Goal: Task Accomplishment & Management: Manage account settings

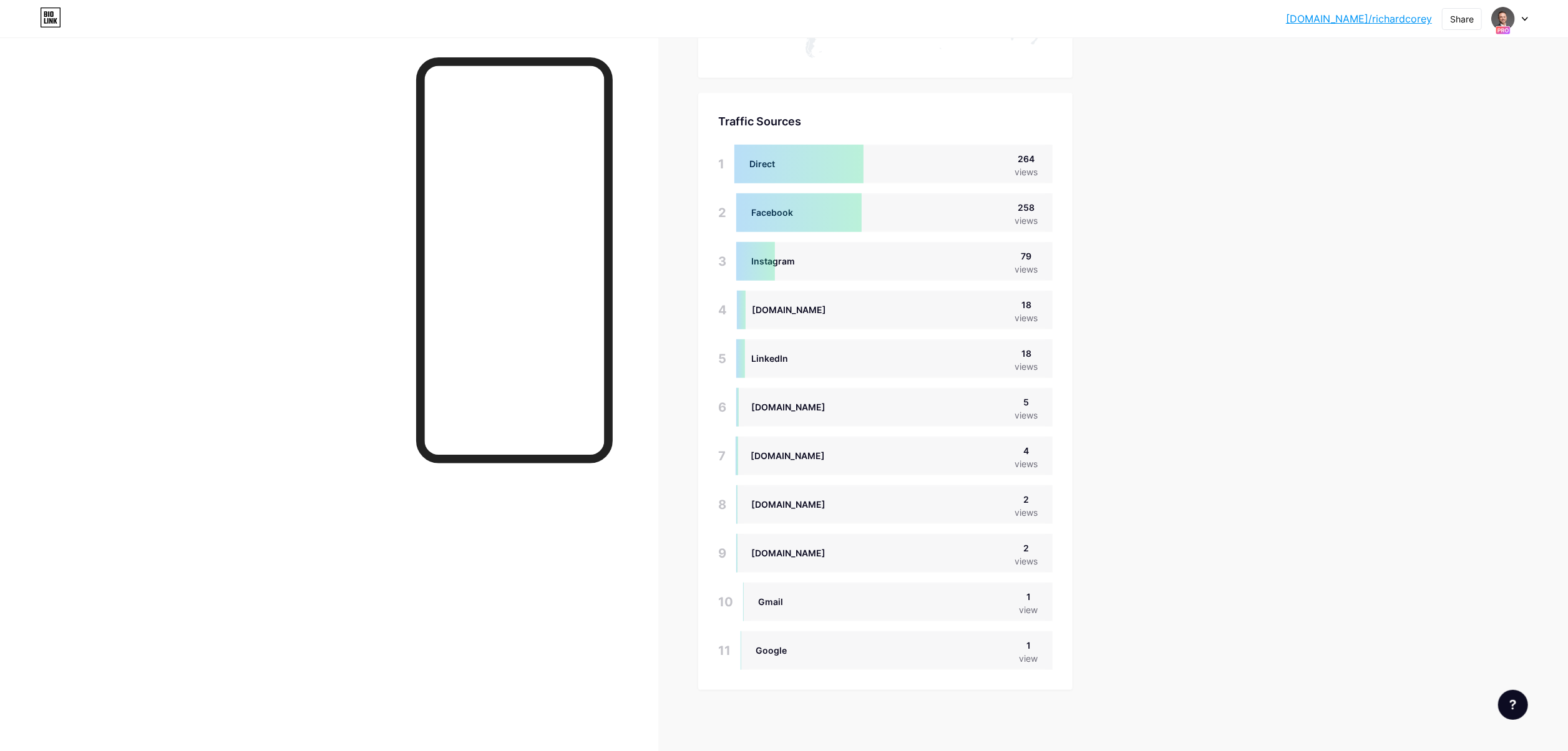
scroll to position [751, 1568]
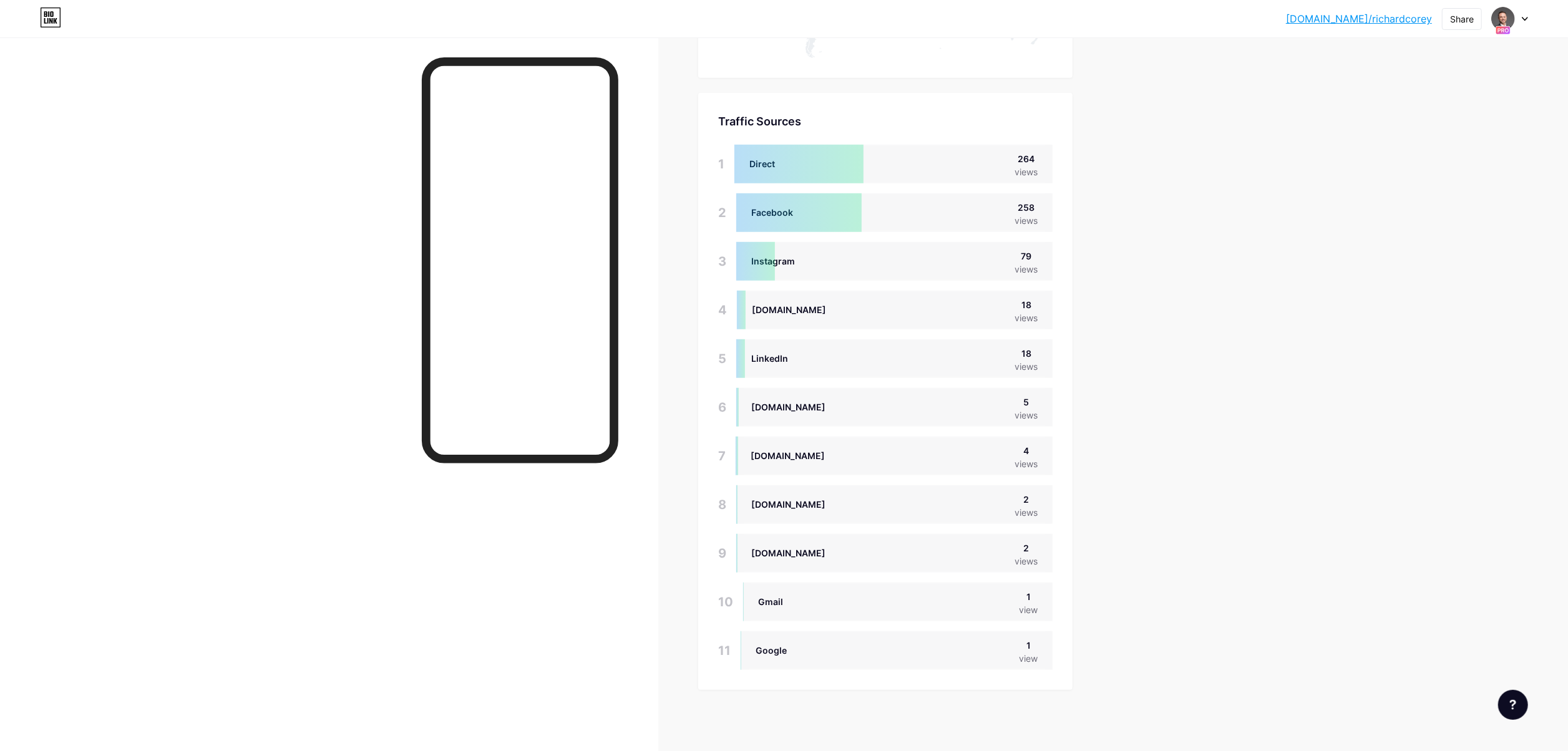
drag, startPoint x: 1189, startPoint y: 9, endPoint x: 1119, endPoint y: 223, distance: 225.2
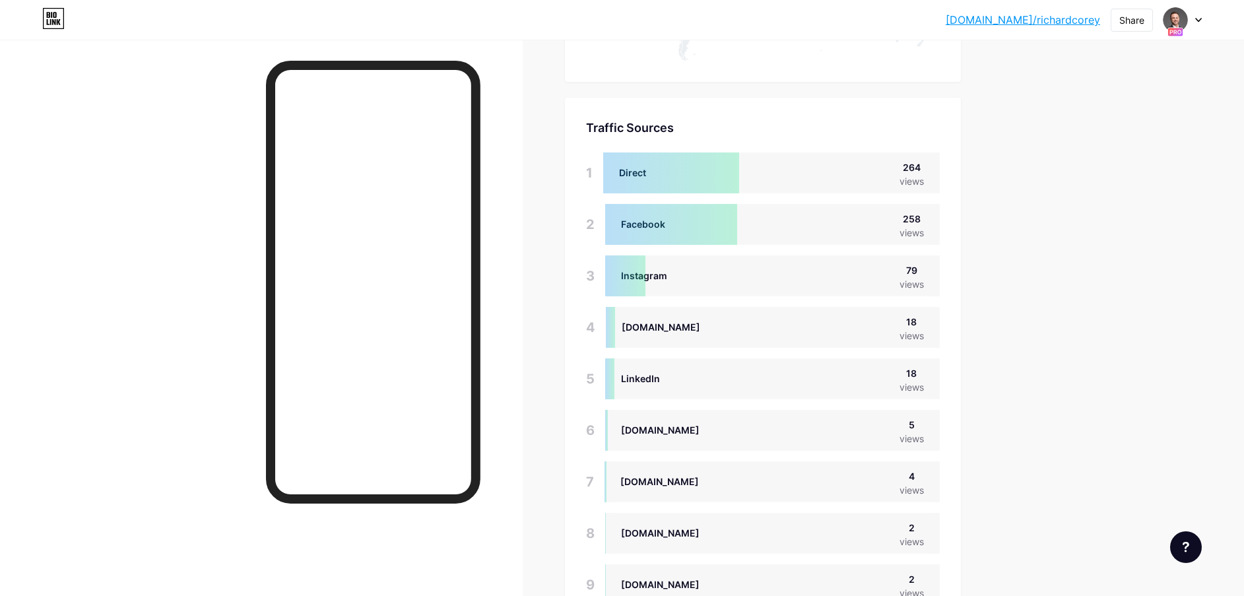
scroll to position [596, 1244]
drag, startPoint x: 1619, startPoint y: 0, endPoint x: 180, endPoint y: 370, distance: 1485.3
click at [147, 349] on div at bounding box center [261, 338] width 523 height 596
click at [1199, 18] on icon at bounding box center [1199, 20] width 7 height 5
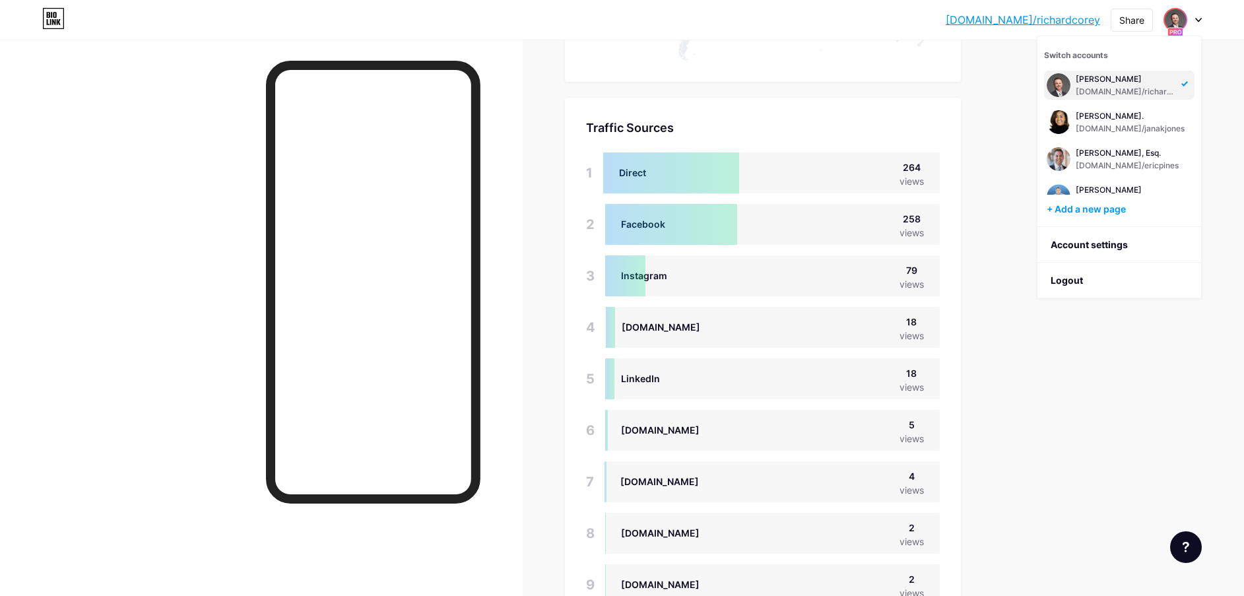
scroll to position [283, 0]
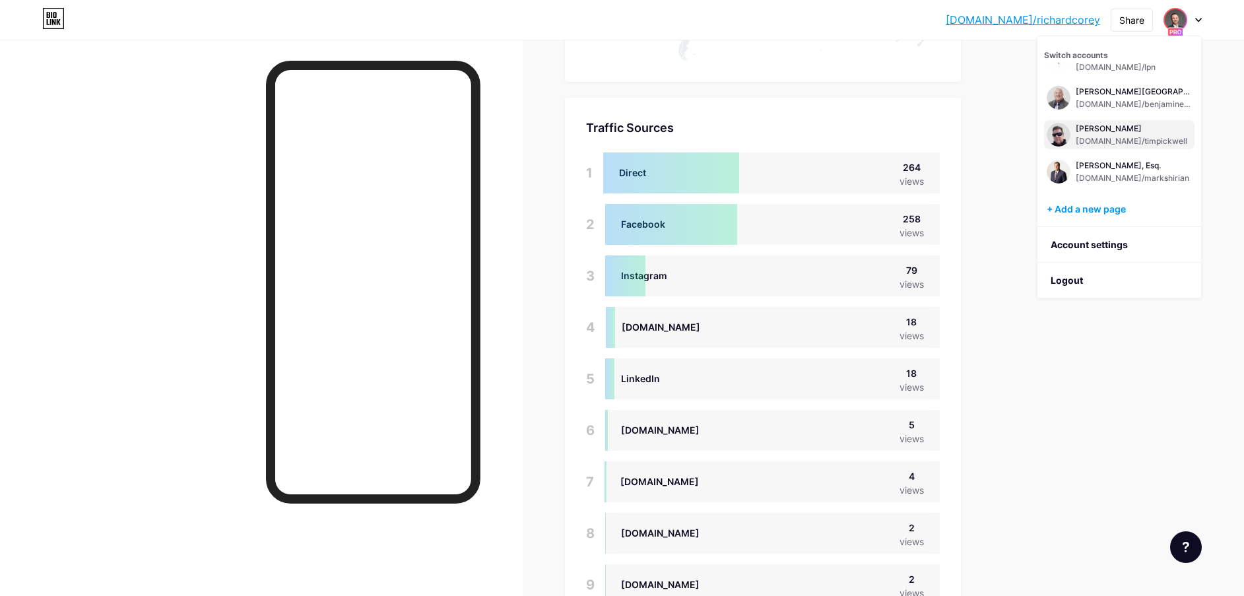
click at [1094, 135] on div "[PERSON_NAME] [DOMAIN_NAME]/timpickwell" at bounding box center [1132, 135] width 112 height 24
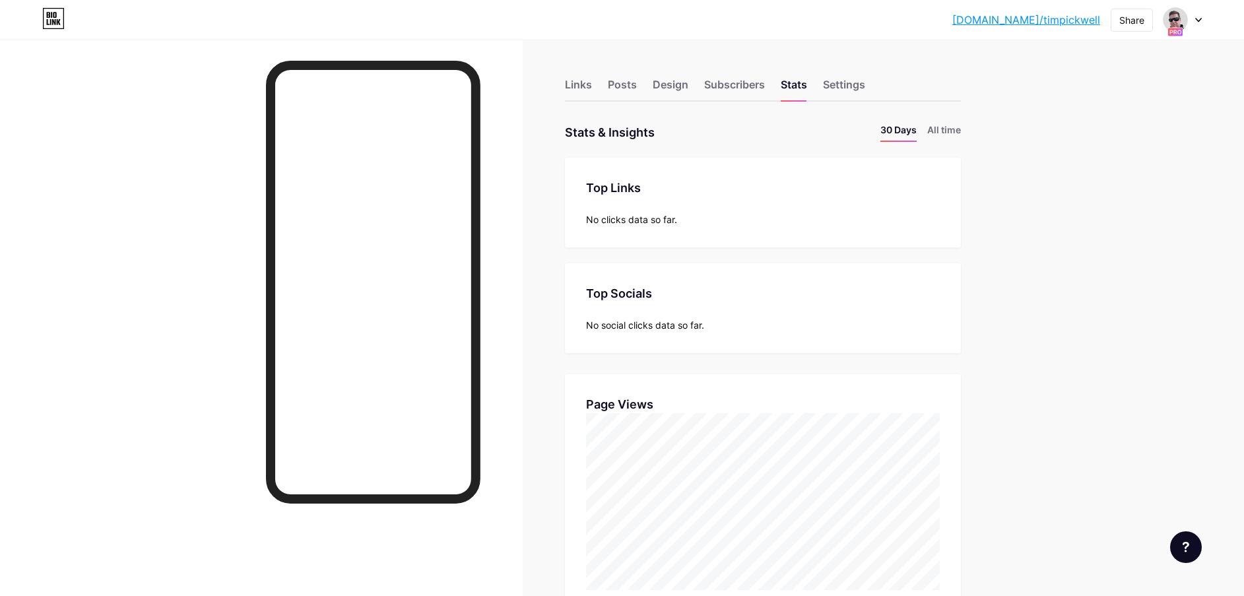
scroll to position [596, 1244]
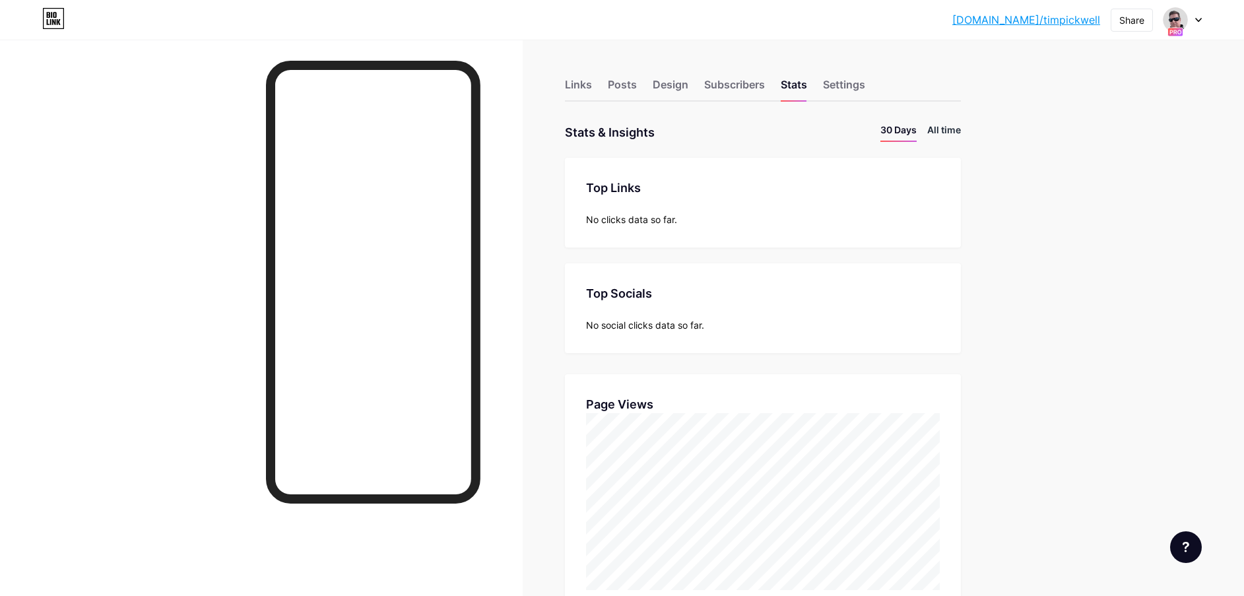
click at [955, 129] on li "All time" at bounding box center [945, 132] width 34 height 19
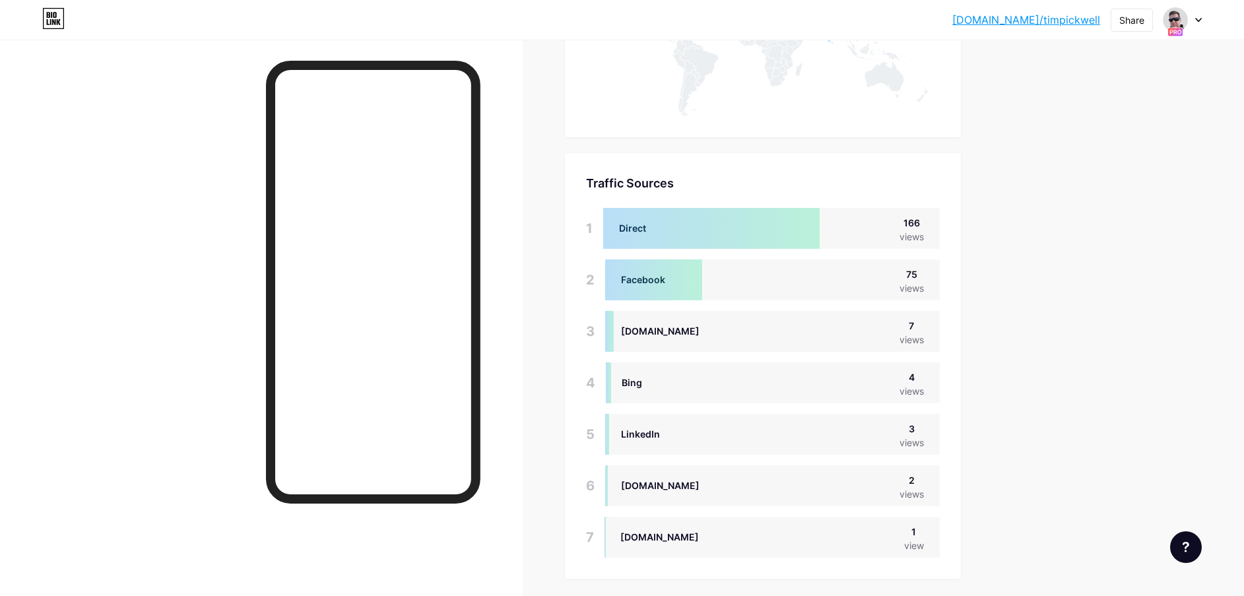
scroll to position [843, 0]
